Goal: Connect with others

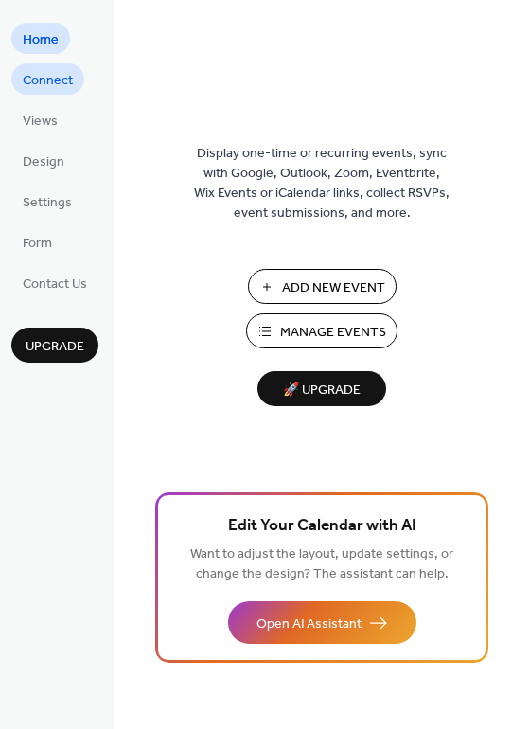
click at [57, 79] on span "Connect" at bounding box center [48, 81] width 50 height 20
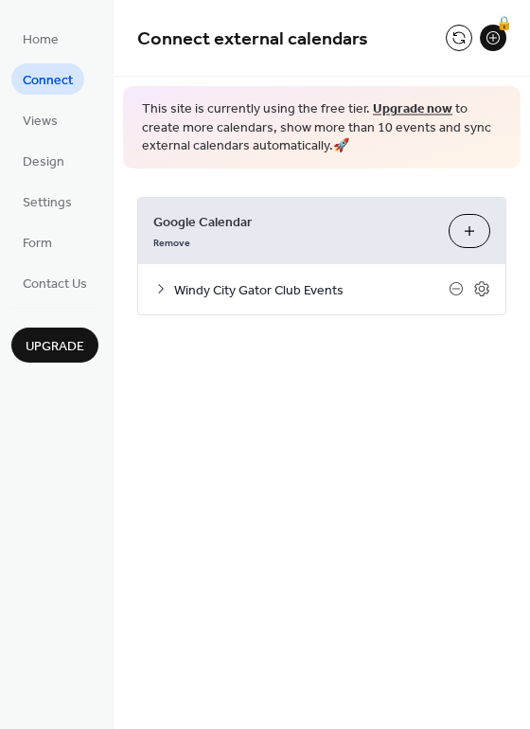
click at [291, 140] on span "This site is currently using the free tier. Upgrade now to create more calendar…" at bounding box center [322, 128] width 360 height 56
click at [457, 40] on button at bounding box center [459, 38] width 27 height 27
click at [404, 106] on link "Upgrade now" at bounding box center [413, 110] width 80 height 26
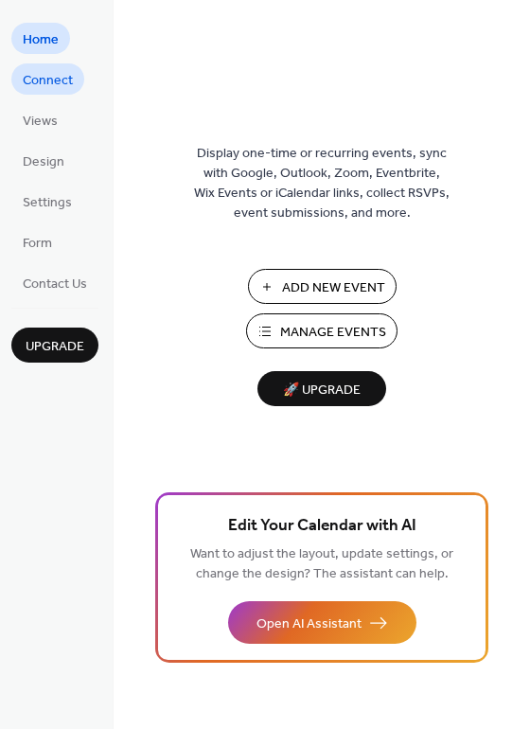
click at [52, 87] on span "Connect" at bounding box center [48, 81] width 50 height 20
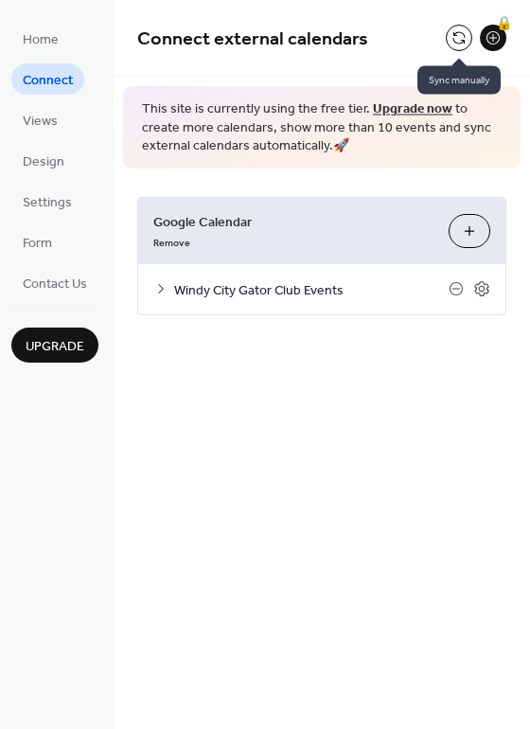
click at [461, 41] on button at bounding box center [459, 38] width 27 height 27
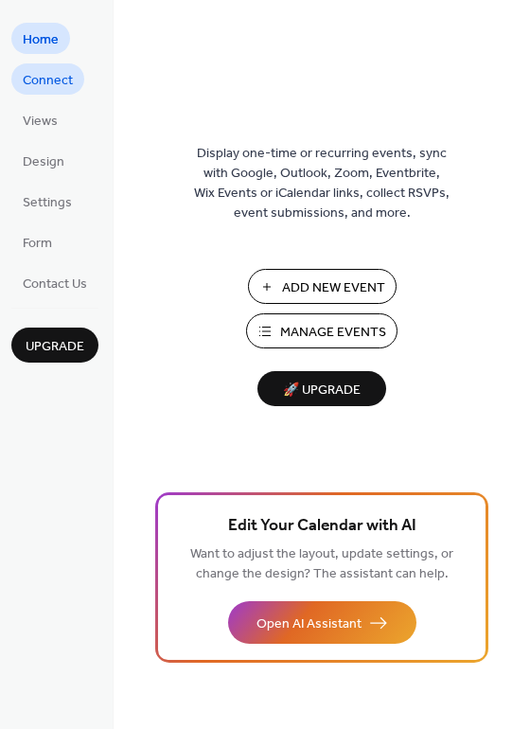
click at [51, 74] on span "Connect" at bounding box center [48, 81] width 50 height 20
